Goal: Task Accomplishment & Management: Complete application form

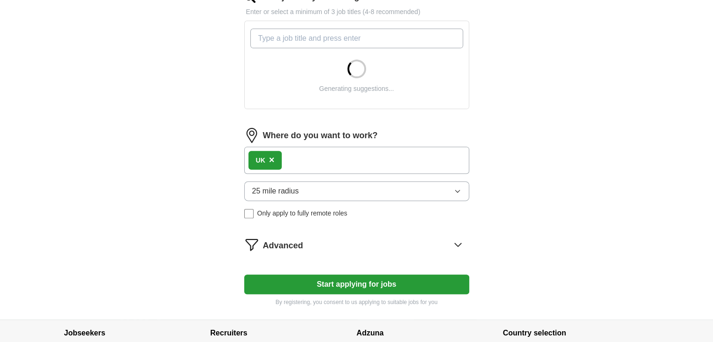
scroll to position [328, 0]
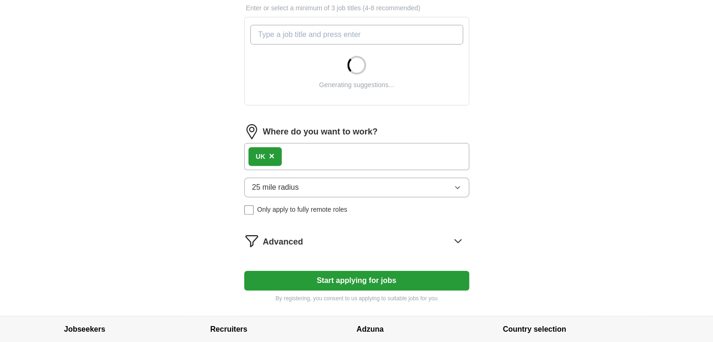
click at [354, 155] on div "UK ×" at bounding box center [356, 156] width 225 height 27
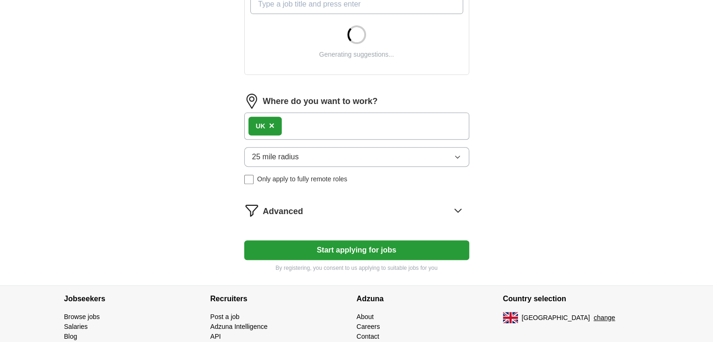
scroll to position [375, 0]
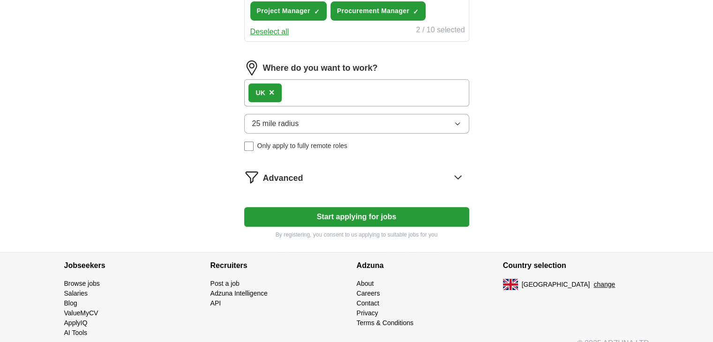
click at [401, 218] on button "Start applying for jobs" at bounding box center [356, 217] width 225 height 20
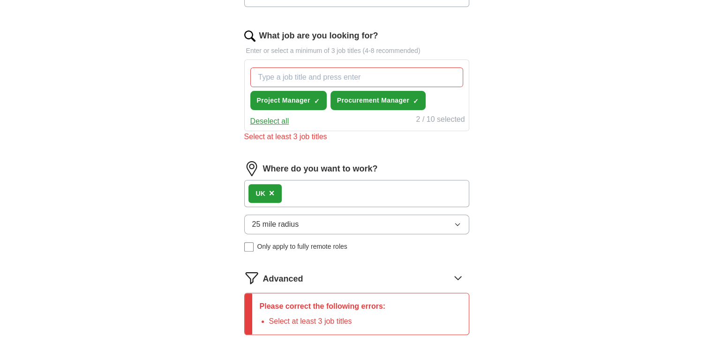
scroll to position [281, 0]
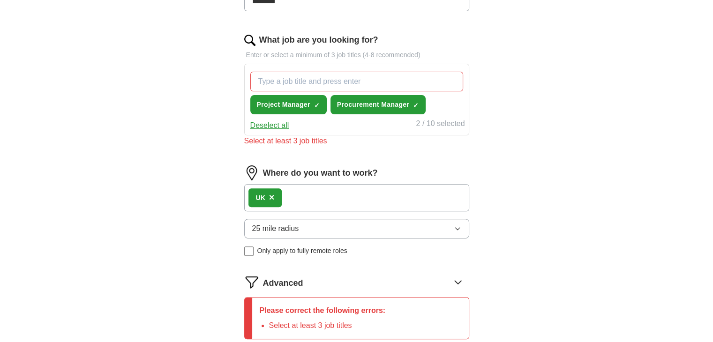
click at [437, 85] on input "What job are you looking for?" at bounding box center [356, 82] width 213 height 20
click at [429, 178] on div "Where do you want to work? UK × 25 mile radius Only apply to fully remote roles" at bounding box center [356, 215] width 225 height 98
click at [401, 188] on div "UK ×" at bounding box center [356, 197] width 225 height 27
click at [396, 192] on div "UK ×" at bounding box center [356, 197] width 225 height 27
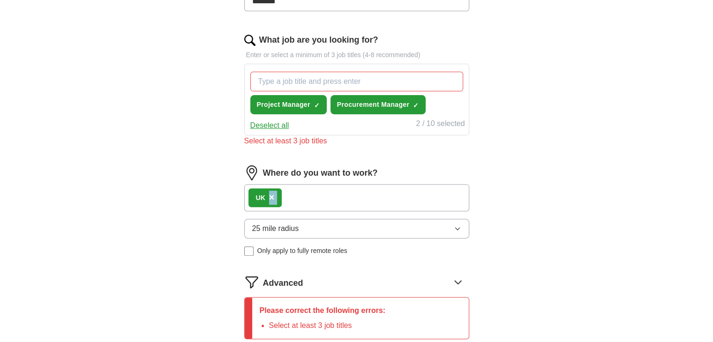
click at [396, 192] on div "UK ×" at bounding box center [356, 197] width 225 height 27
click at [418, 69] on div "Project Manager ✓ × Procurement Manager ✓ ×" at bounding box center [357, 93] width 217 height 50
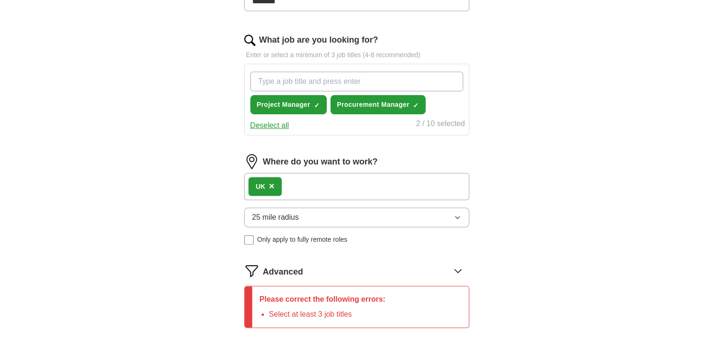
click at [422, 81] on input "What job are you looking for?" at bounding box center [356, 82] width 213 height 20
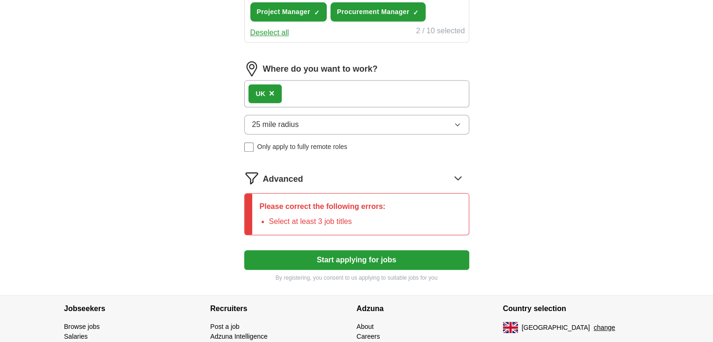
scroll to position [375, 0]
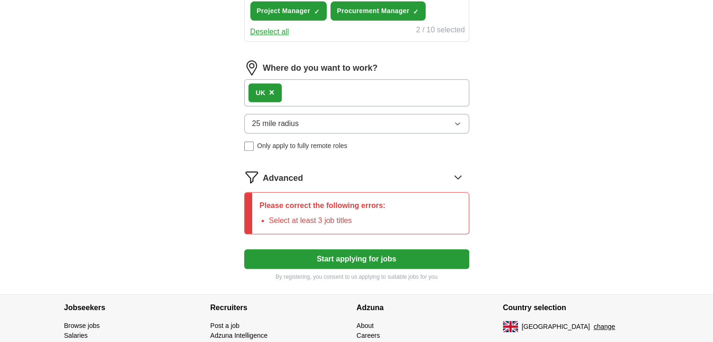
click at [403, 248] on form "Select a CV Proffesional CV25.pdf [DATE] 16:07 Upload a different CV By uploadi…" at bounding box center [356, 17] width 225 height 529
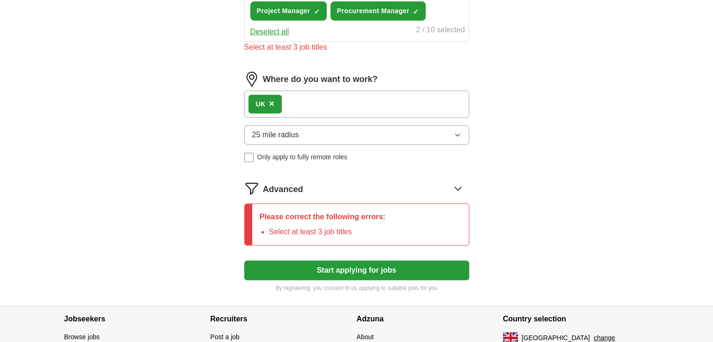
click at [274, 135] on span "25 mile radius" at bounding box center [275, 134] width 47 height 11
click at [319, 104] on div "UK ×" at bounding box center [356, 104] width 225 height 27
click at [307, 109] on div "UK ×" at bounding box center [356, 104] width 225 height 27
click at [306, 109] on div "UK ×" at bounding box center [356, 104] width 225 height 27
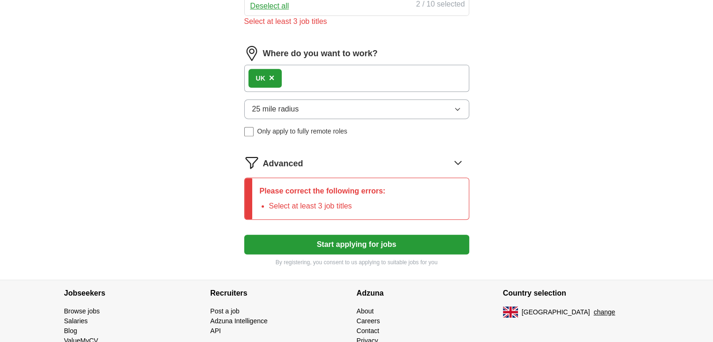
scroll to position [441, 0]
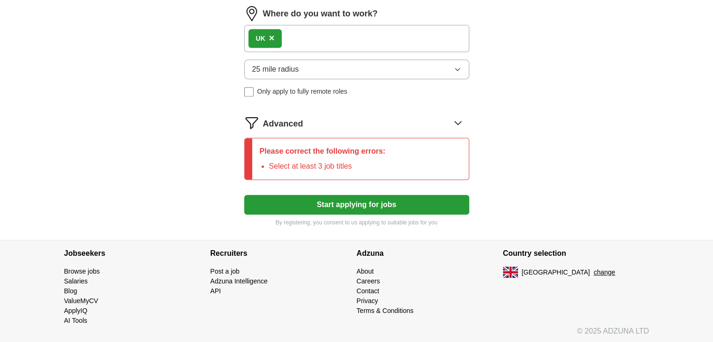
click at [321, 204] on button "Start applying for jobs" at bounding box center [356, 205] width 225 height 20
click at [308, 97] on div "Where do you want to work? UK × 25 mile radius Only apply to fully remote roles" at bounding box center [356, 55] width 225 height 98
click at [310, 91] on span "Only apply to fully remote roles" at bounding box center [302, 92] width 90 height 10
click at [311, 91] on span "Only apply to fully remote roles" at bounding box center [302, 92] width 90 height 10
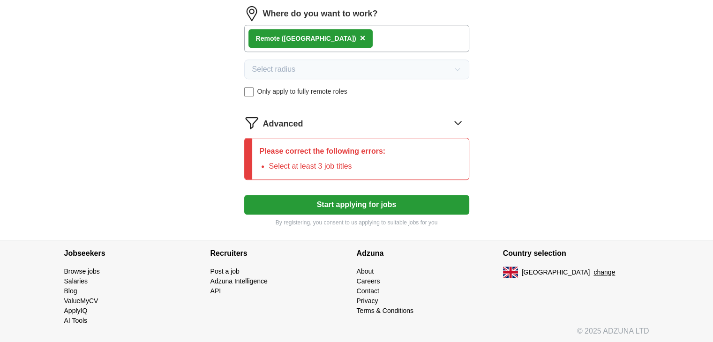
click at [311, 91] on span "Only apply to fully remote roles" at bounding box center [302, 92] width 90 height 10
click at [386, 211] on button "Start applying for jobs" at bounding box center [356, 205] width 225 height 20
click at [390, 203] on button "Start applying for jobs" at bounding box center [356, 205] width 225 height 20
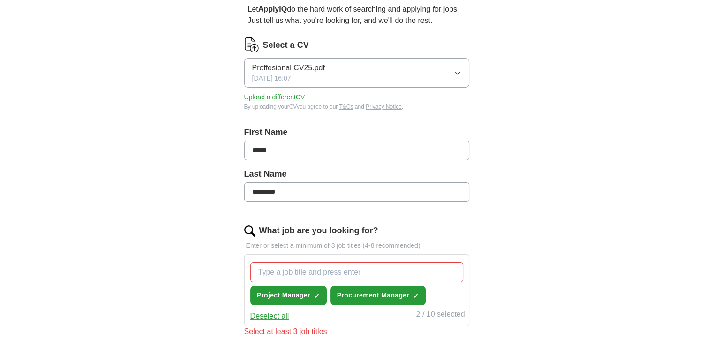
scroll to position [0, 0]
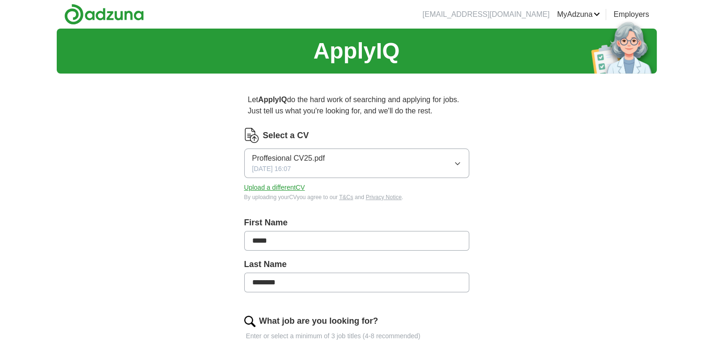
click at [116, 14] on img at bounding box center [104, 14] width 80 height 21
